Goal: Task Accomplishment & Management: Use online tool/utility

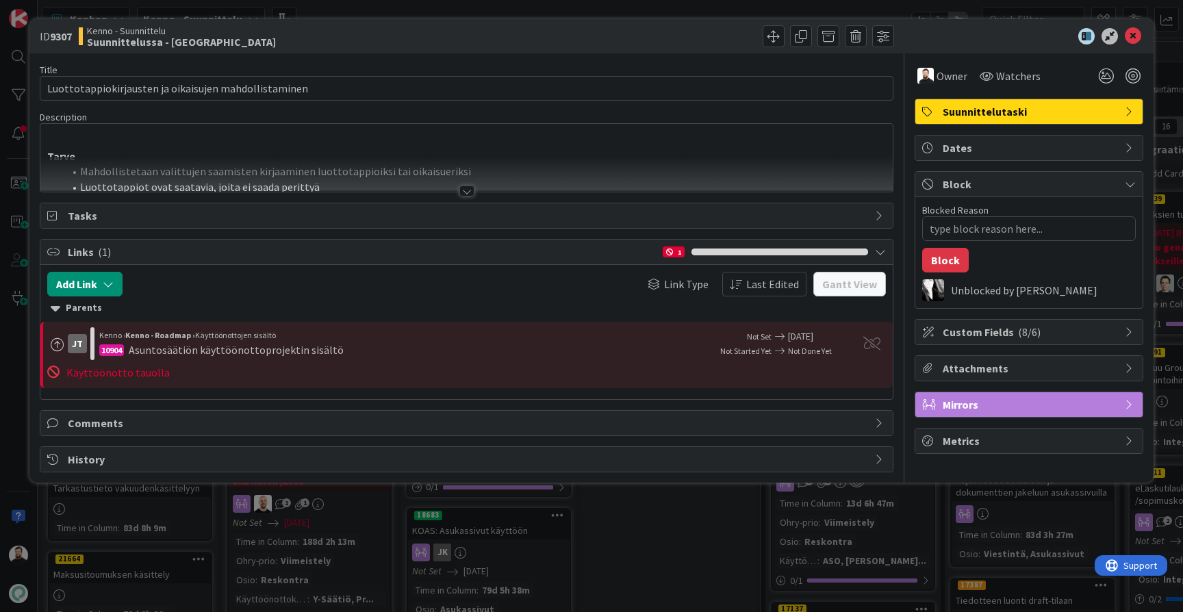
click at [464, 183] on div at bounding box center [466, 174] width 853 height 35
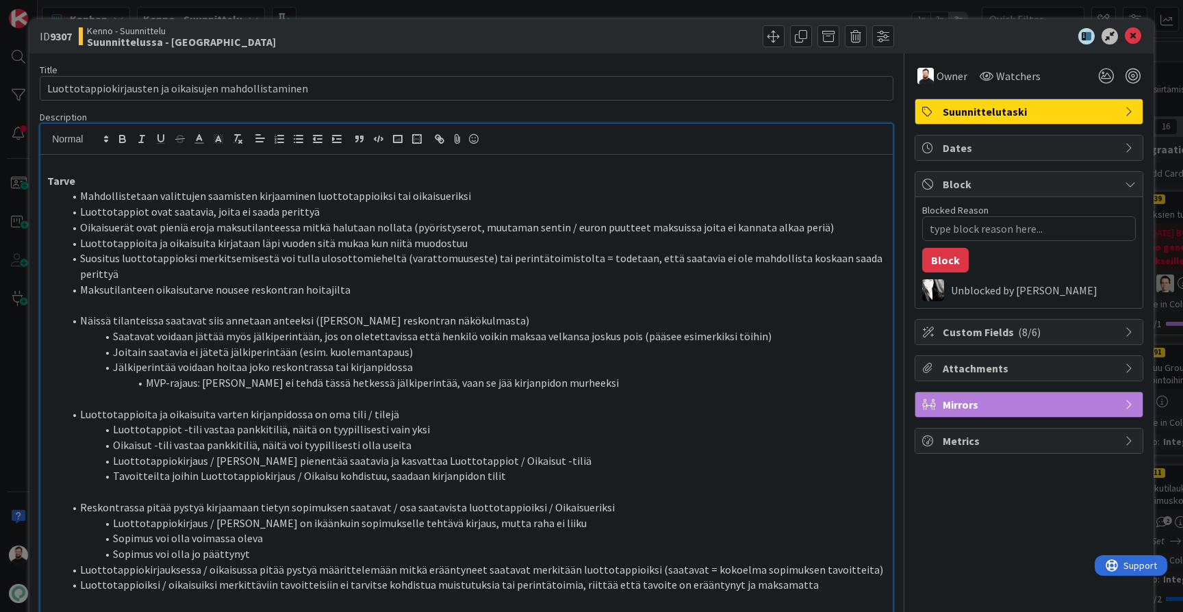
click at [14, 381] on div "ID 9307 Kenno - Suunnittelu Suunnittelussa - Rautalangat Title 53 / 128 Luottot…" at bounding box center [591, 306] width 1183 height 612
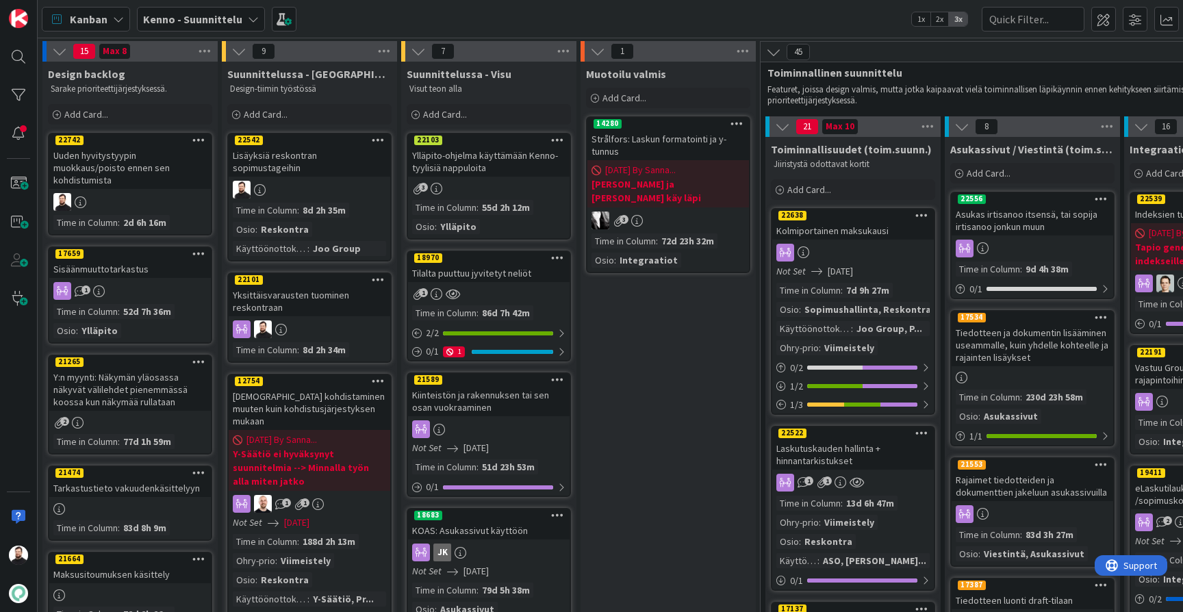
click at [335, 158] on div "Lisäyksiä reskontran sopimustageihin" at bounding box center [310, 162] width 162 height 30
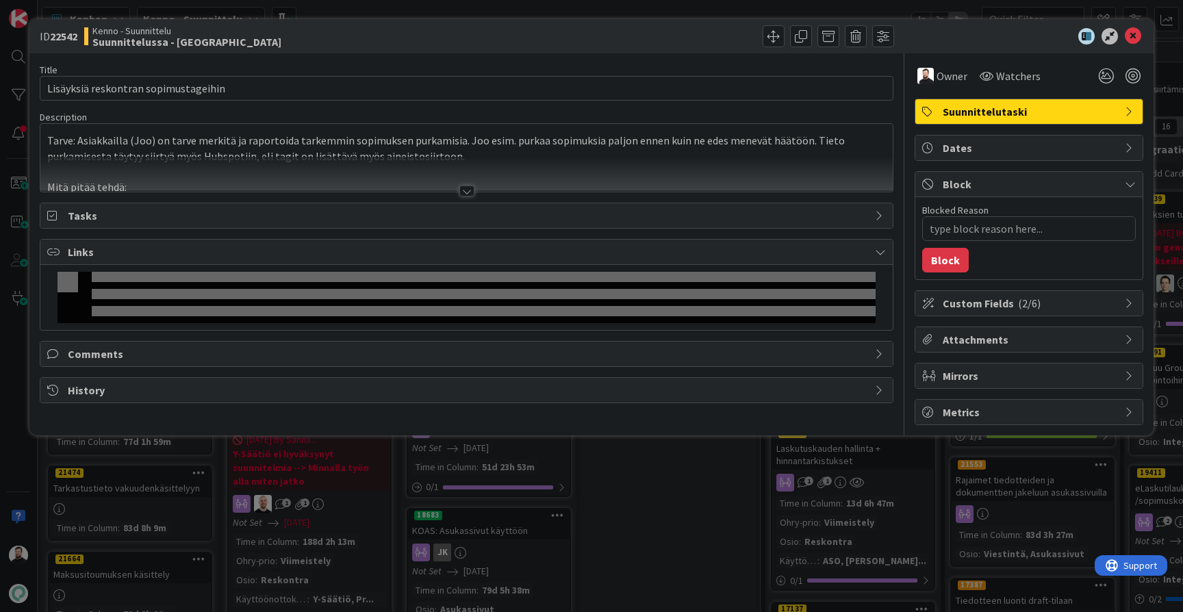
type textarea "x"
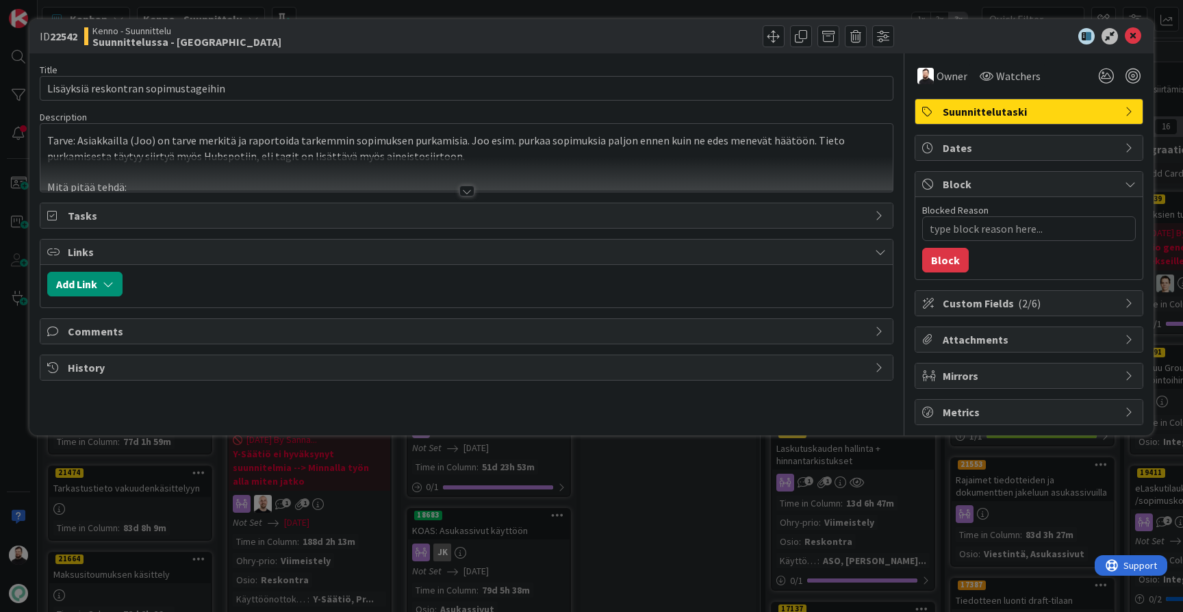
click at [464, 189] on div at bounding box center [467, 191] width 15 height 11
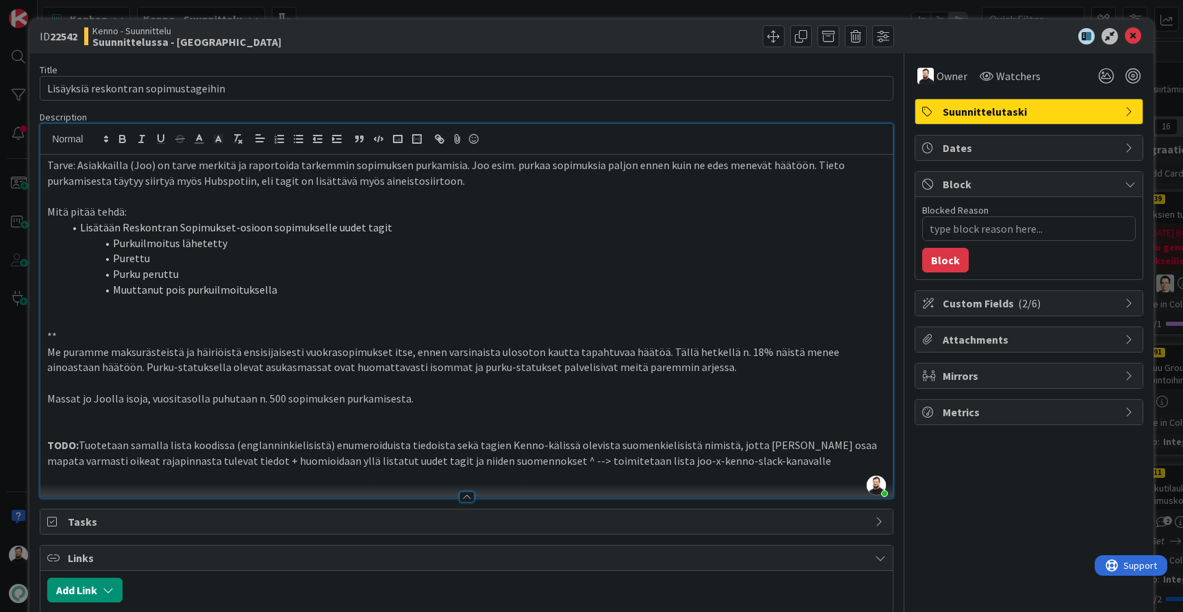
click at [15, 376] on div "ID 22542 Kenno - Suunnittelu Suunnittelussa - Rautalangat Title 36 / 128 Lisäyk…" at bounding box center [591, 306] width 1183 height 612
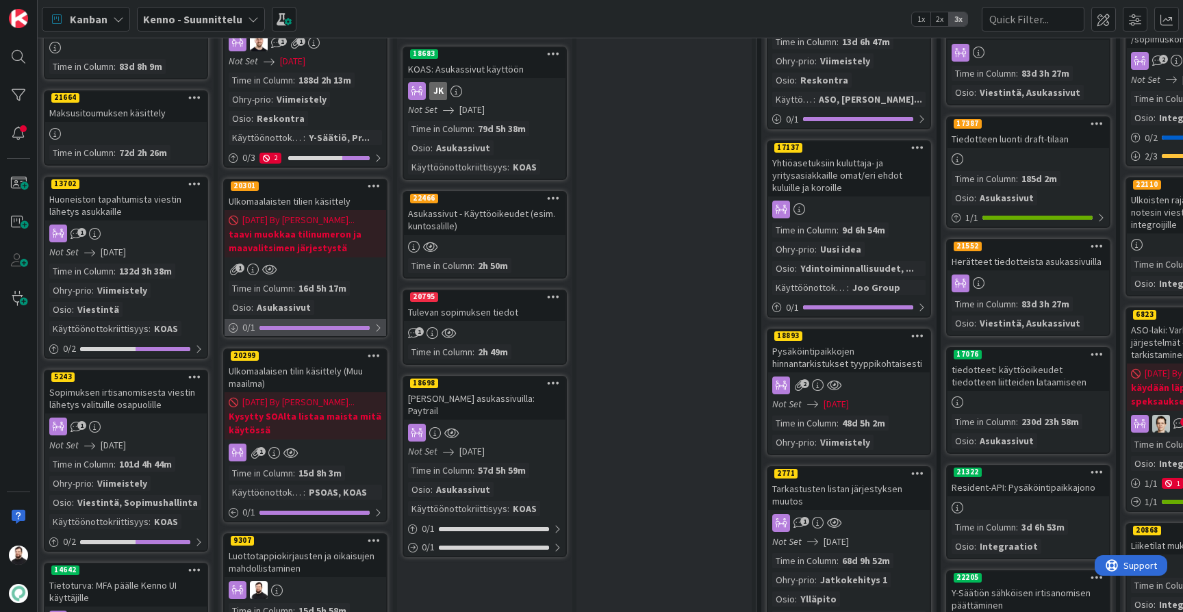
scroll to position [462, 3]
